Goal: Transaction & Acquisition: Purchase product/service

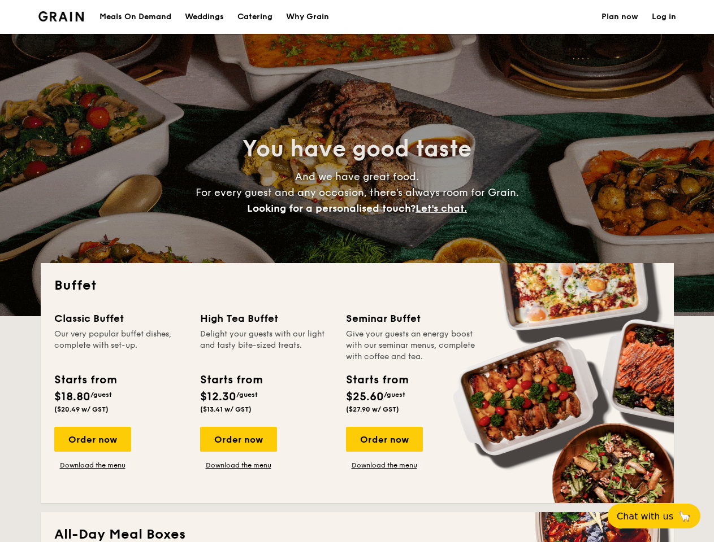
select select
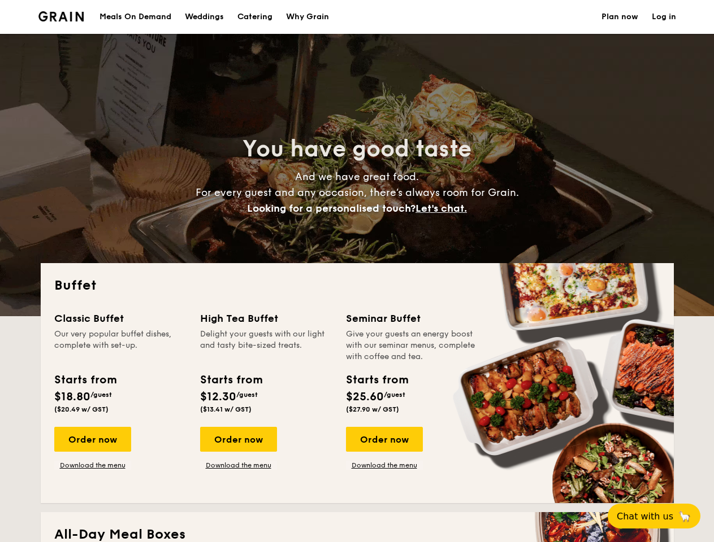
click at [356, 271] on div "Buffet Classic Buffet Our very popular buffet dishes, complete with set-up. Sta…" at bounding box center [357, 383] width 633 height 240
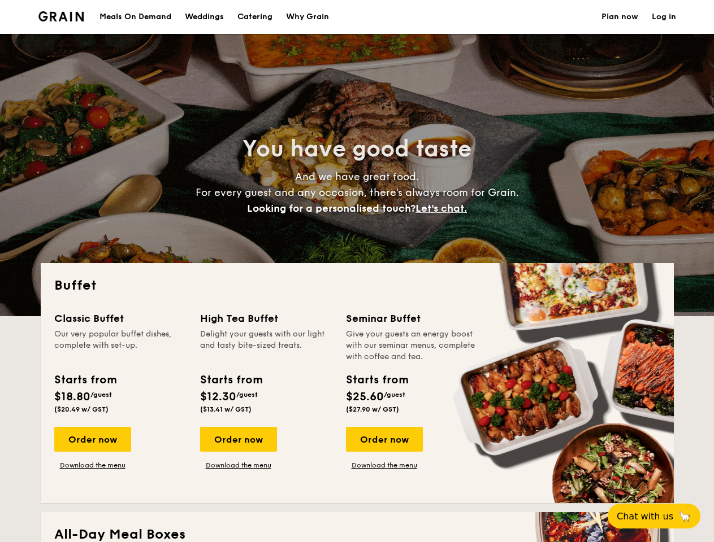
click at [663, 17] on link "Log in" at bounding box center [663, 17] width 24 height 34
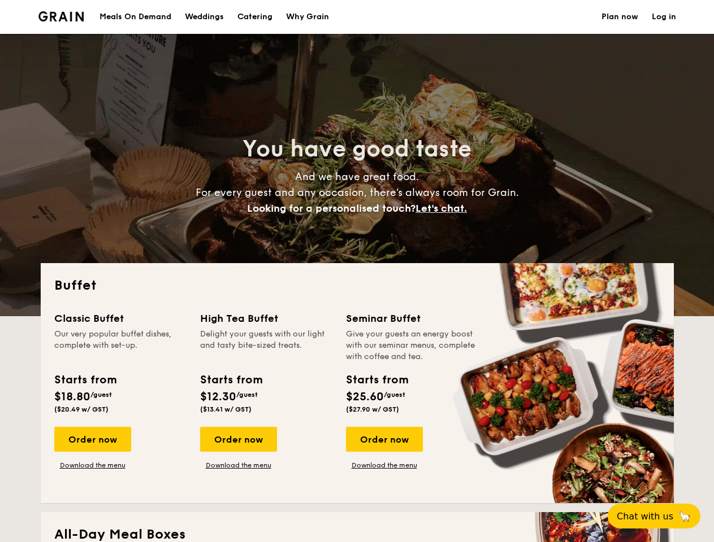
click at [444, 208] on span "Let's chat." at bounding box center [440, 208] width 51 height 12
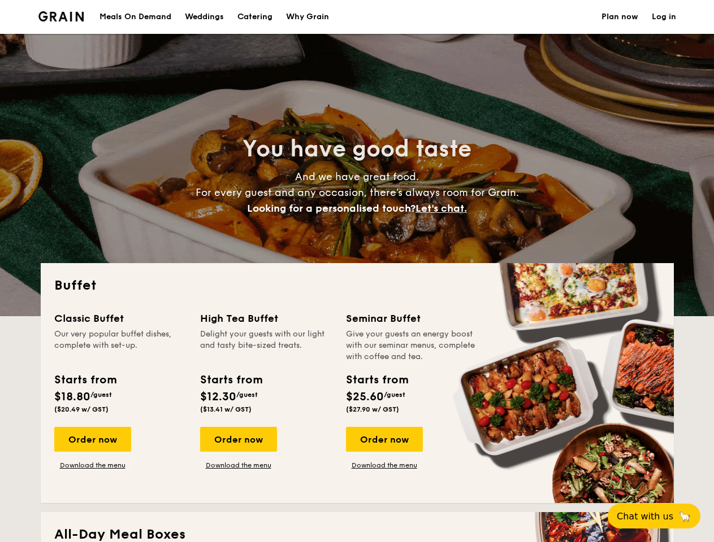
click at [92, 440] on div "Order now" at bounding box center [92, 439] width 77 height 25
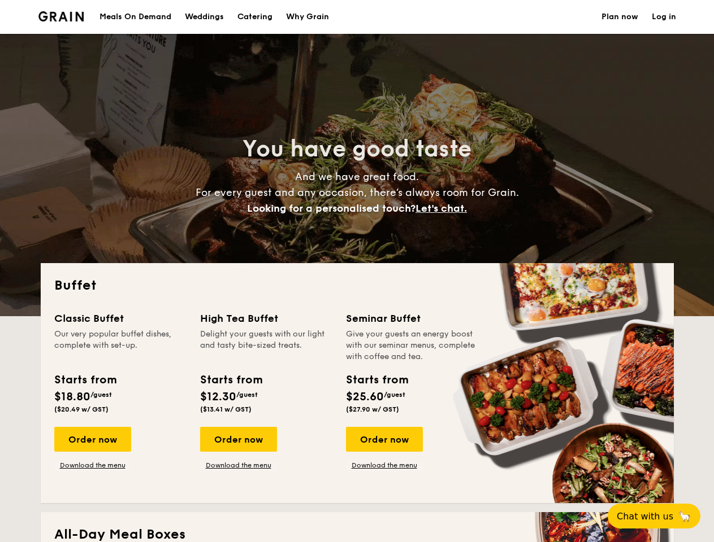
click at [238, 440] on div "Order now" at bounding box center [238, 439] width 77 height 25
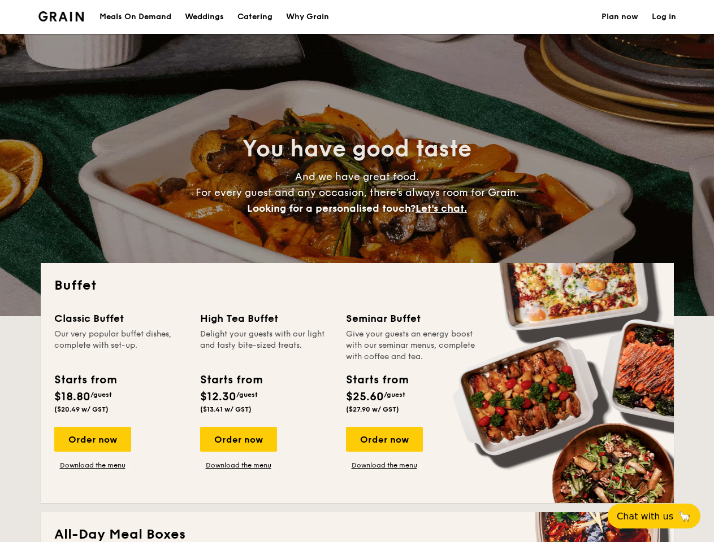
click at [384, 440] on div "Order now" at bounding box center [384, 439] width 77 height 25
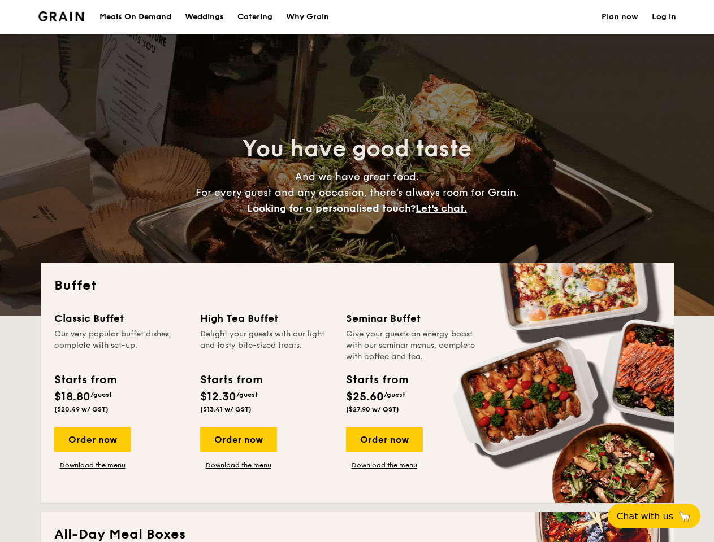
click at [660, 516] on span "Chat with us" at bounding box center [644, 516] width 56 height 11
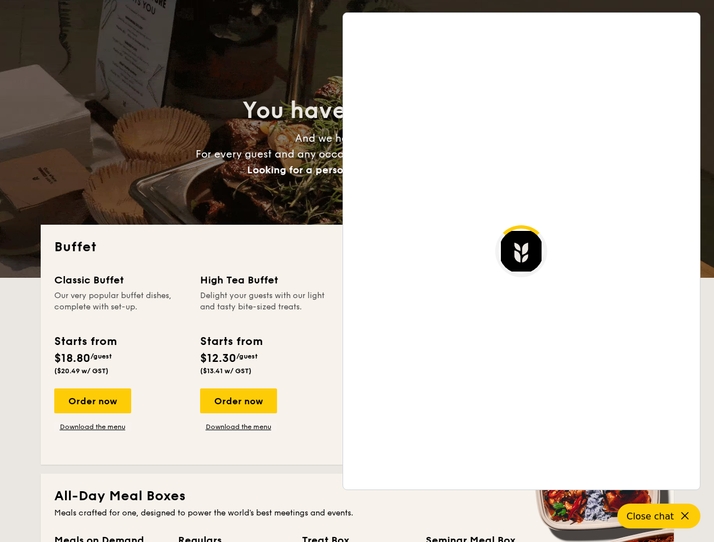
scroll to position [1939, 0]
